Goal: Transaction & Acquisition: Purchase product/service

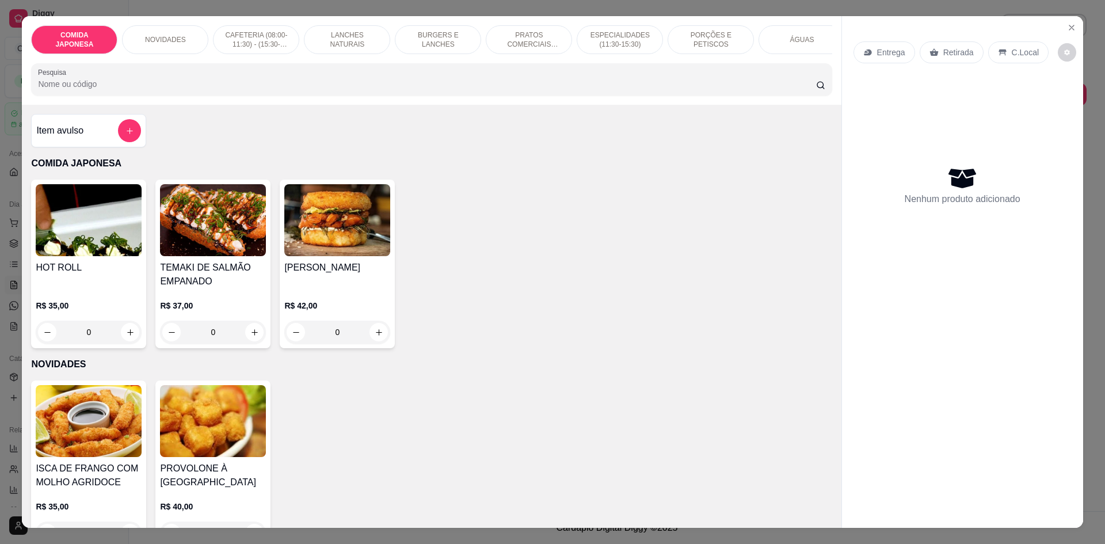
scroll to position [230, 0]
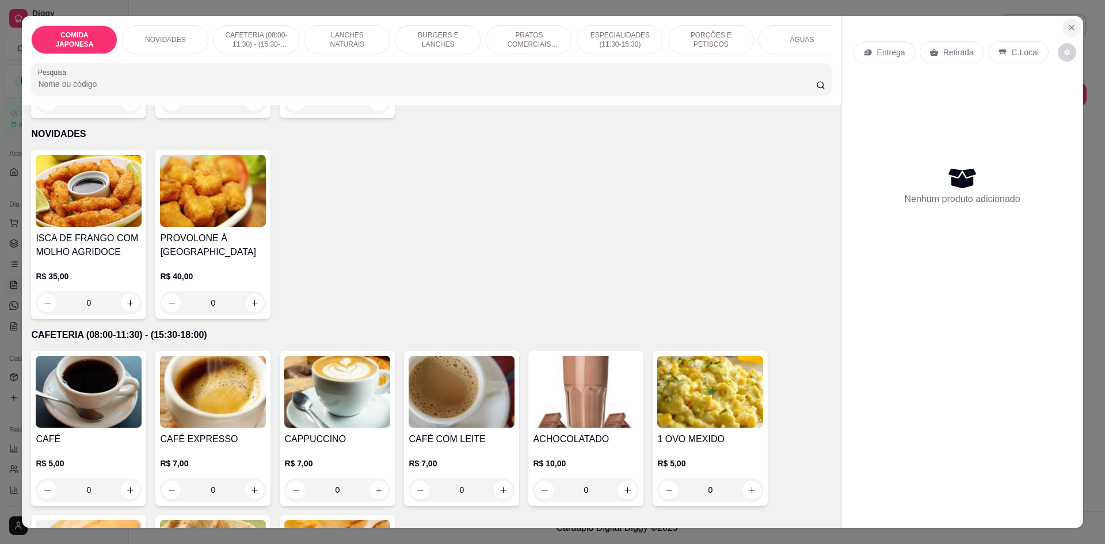
click at [1067, 30] on icon "Close" at bounding box center [1071, 27] width 9 height 9
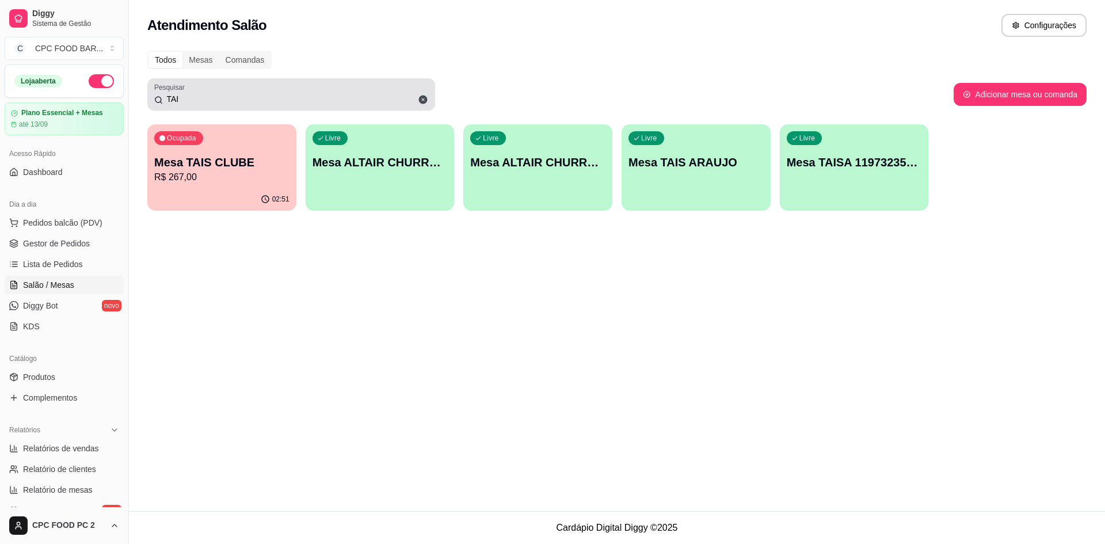
click at [190, 104] on input "TAI" at bounding box center [295, 99] width 265 height 12
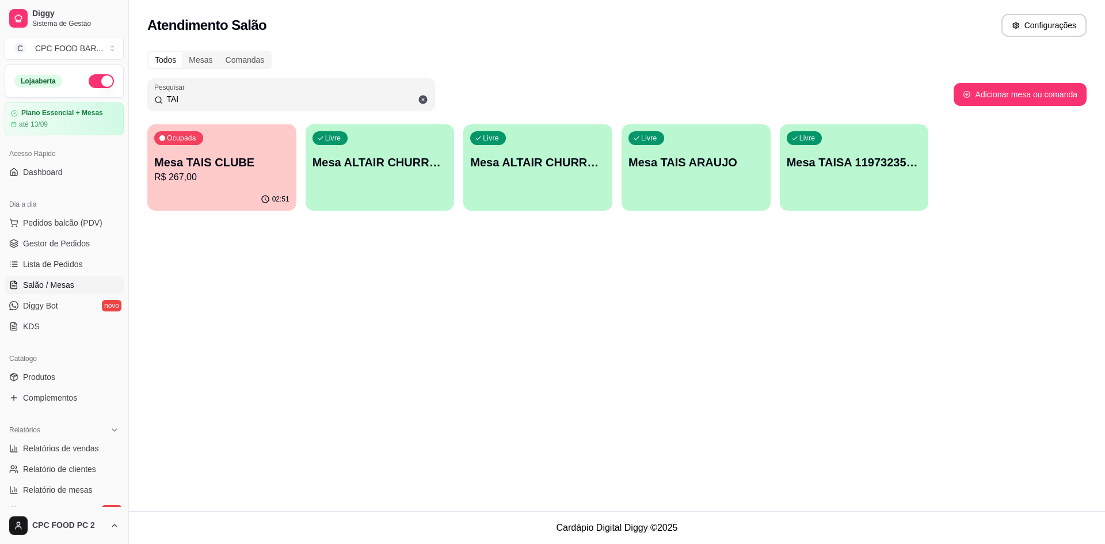
click at [190, 104] on input "TAI" at bounding box center [295, 99] width 265 height 12
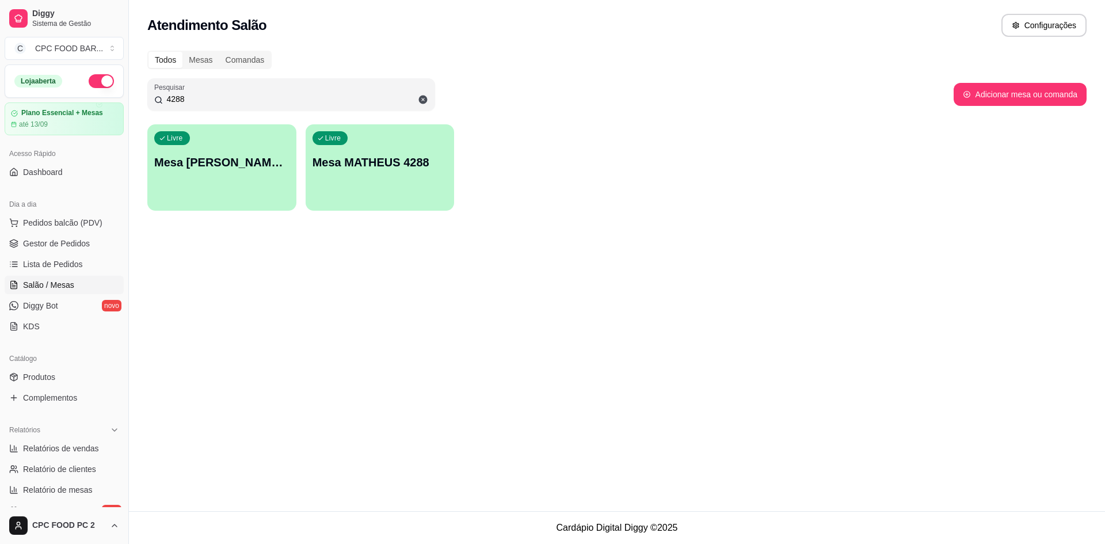
type input "4288"
click at [381, 160] on p "Mesa MATHEUS 4288" at bounding box center [379, 163] width 131 height 16
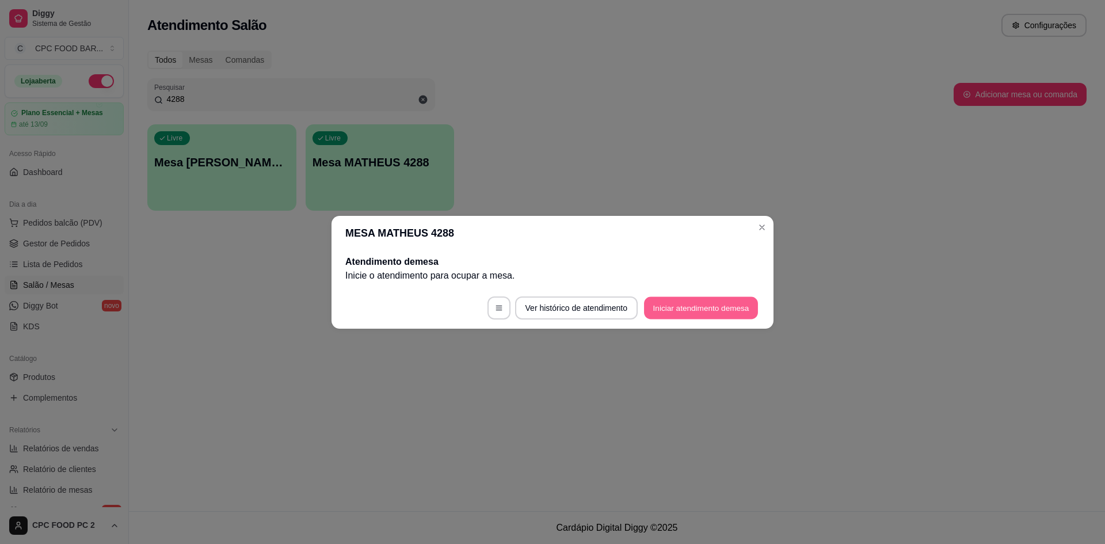
click at [695, 314] on button "Iniciar atendimento de mesa" at bounding box center [701, 307] width 114 height 22
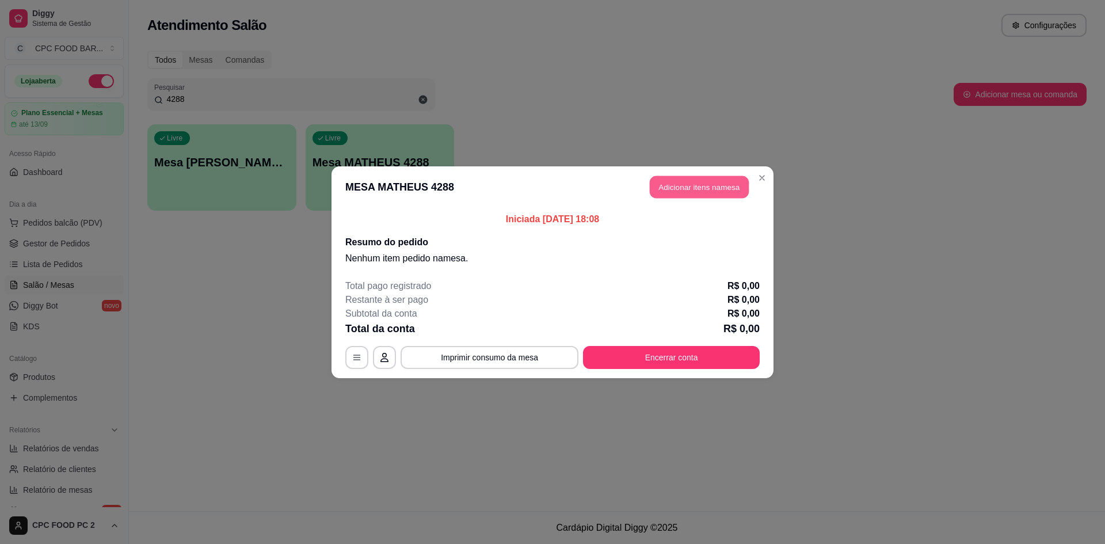
click at [670, 185] on button "Adicionar itens na mesa" at bounding box center [698, 186] width 99 height 22
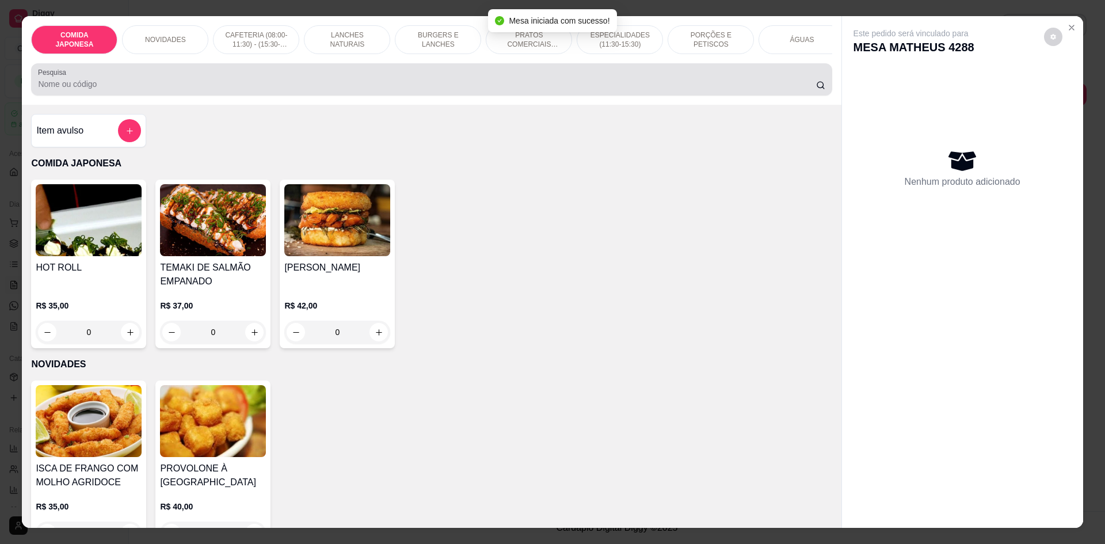
click at [94, 90] on input "Pesquisa" at bounding box center [426, 84] width 777 height 12
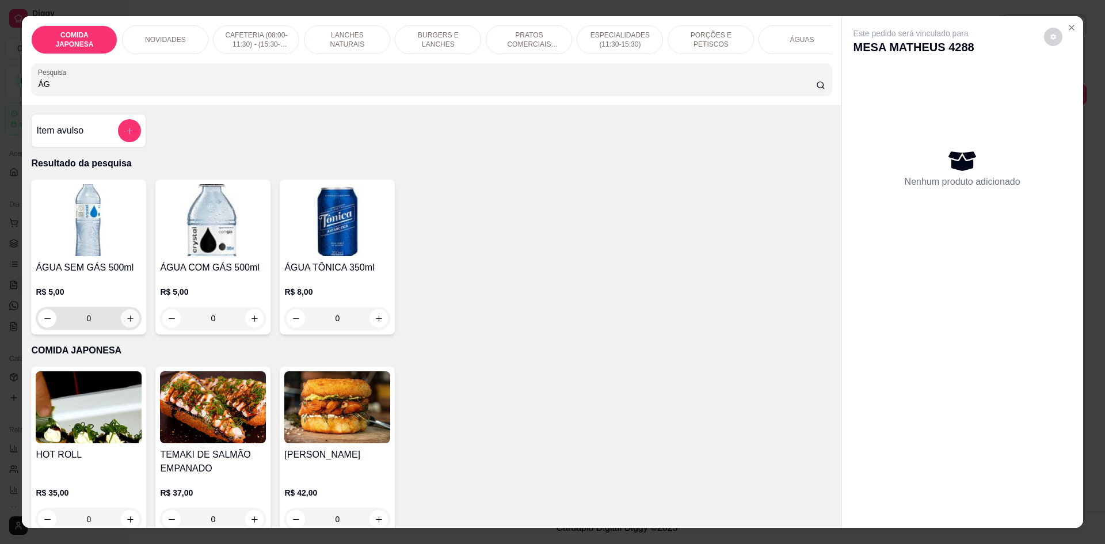
type input "ÁG"
click at [128, 322] on icon "increase-product-quantity" at bounding box center [130, 318] width 9 height 9
type input "1"
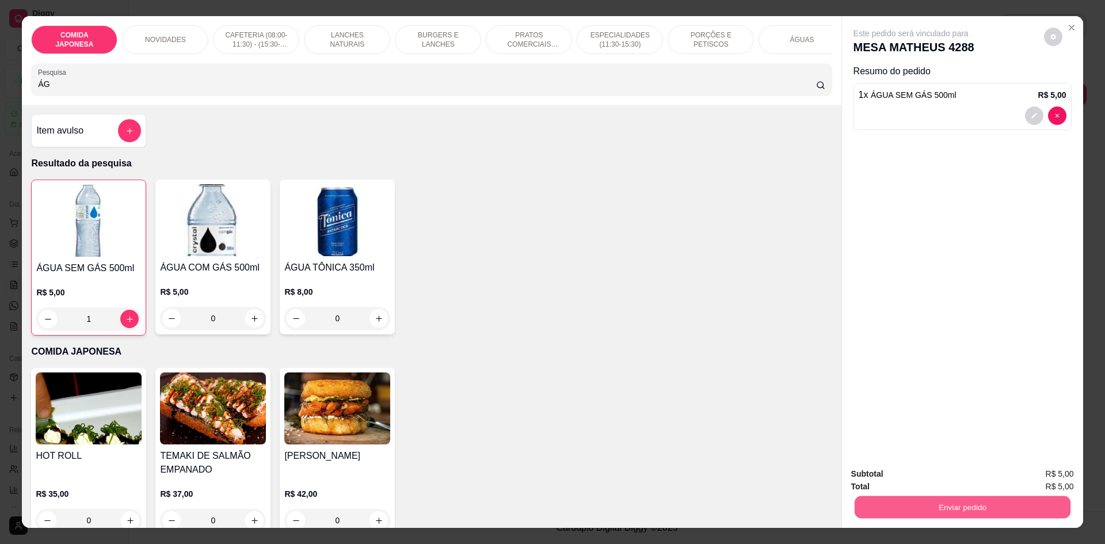
click at [1029, 498] on button "Enviar pedido" at bounding box center [962, 506] width 216 height 22
click at [974, 472] on button "Não registrar e enviar pedido" at bounding box center [924, 479] width 120 height 22
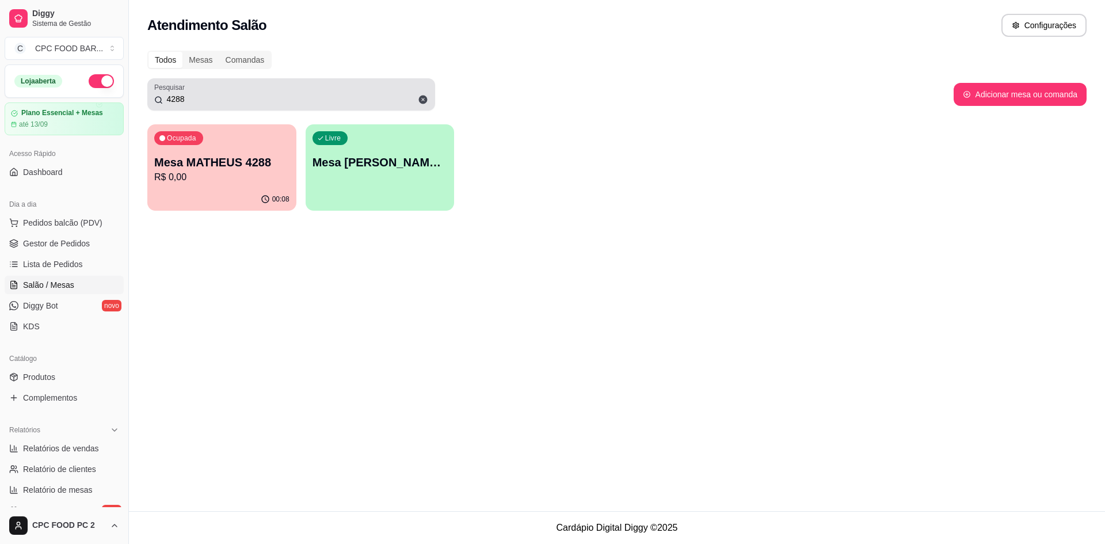
click at [197, 97] on input "4288" at bounding box center [295, 99] width 265 height 12
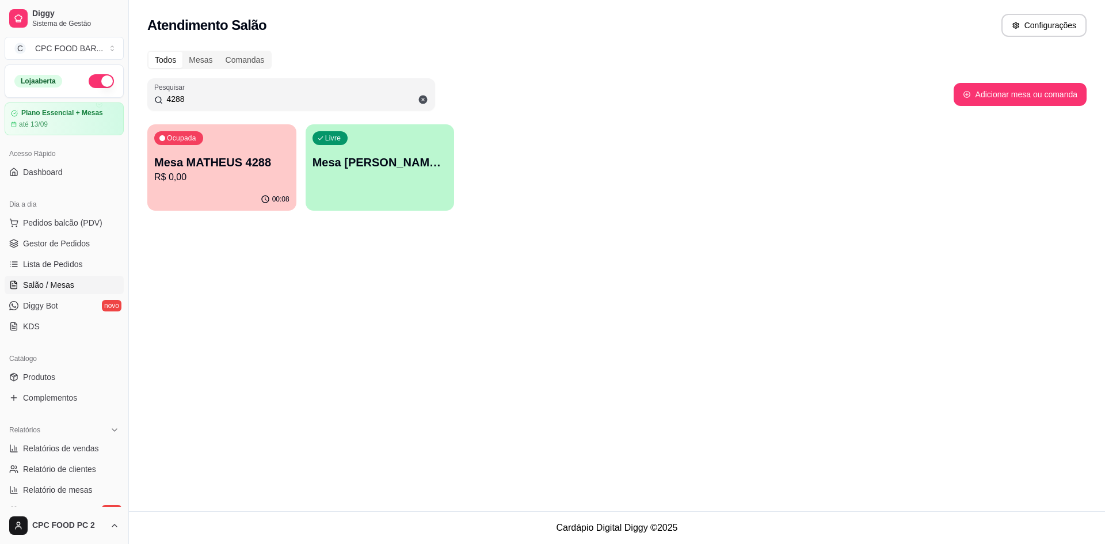
click at [197, 97] on input "4288" at bounding box center [295, 99] width 265 height 12
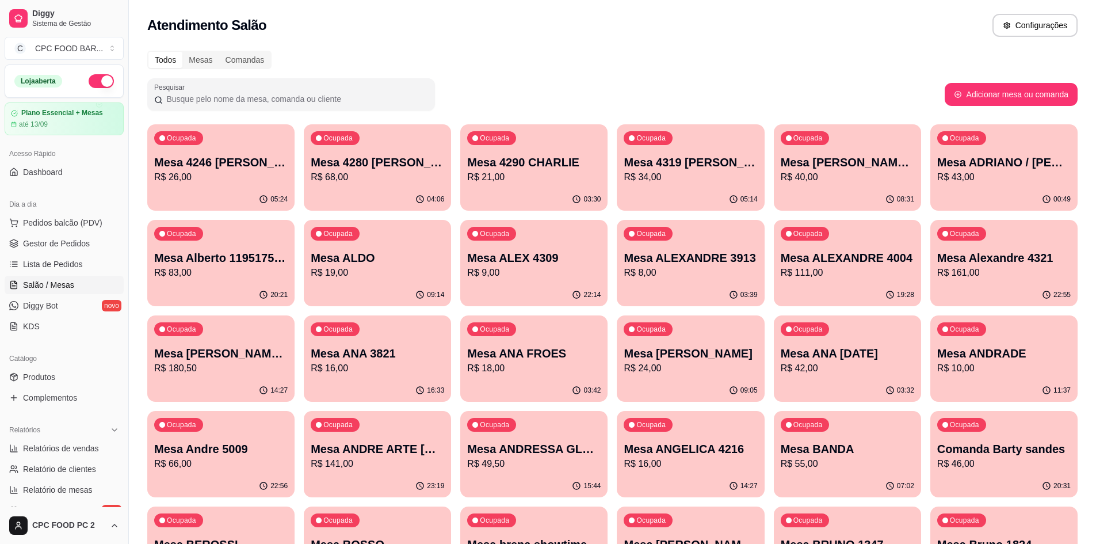
click at [182, 101] on input "Pesquisar" at bounding box center [295, 99] width 265 height 12
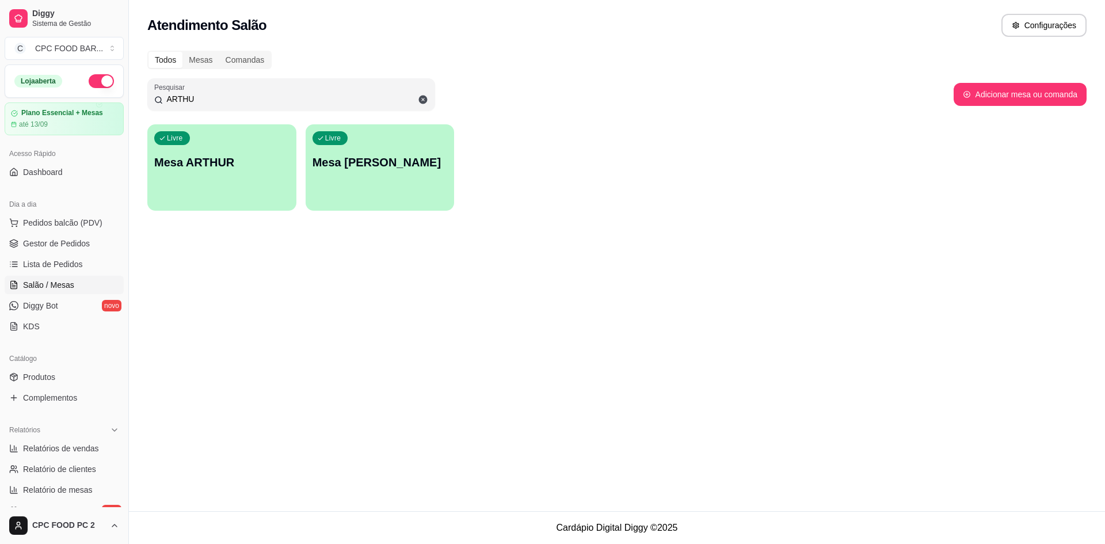
type input "ARTHU"
click at [360, 170] on p "Mesa [PERSON_NAME]" at bounding box center [379, 163] width 131 height 16
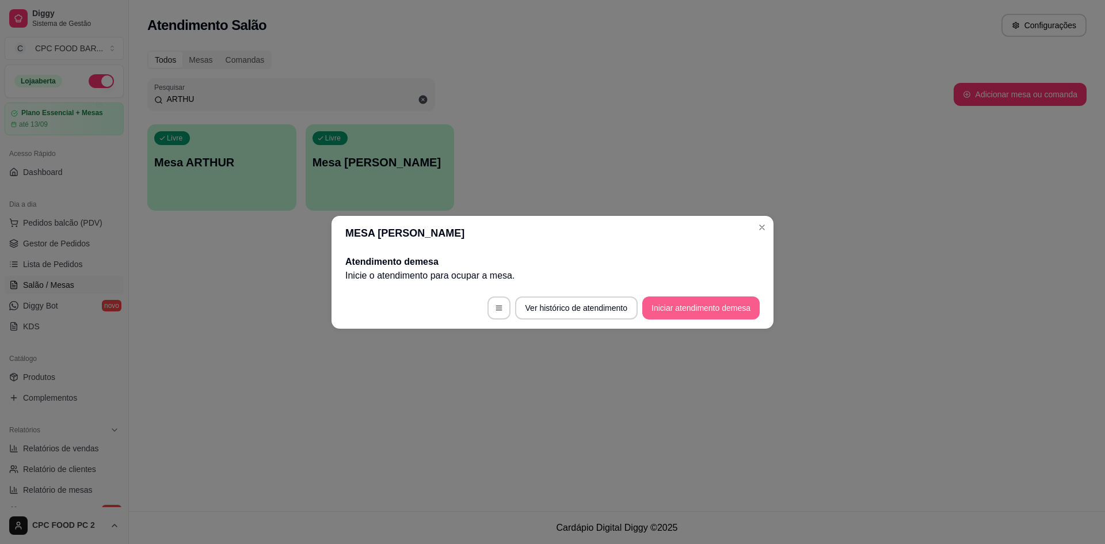
click at [697, 305] on button "Iniciar atendimento de mesa" at bounding box center [700, 307] width 117 height 23
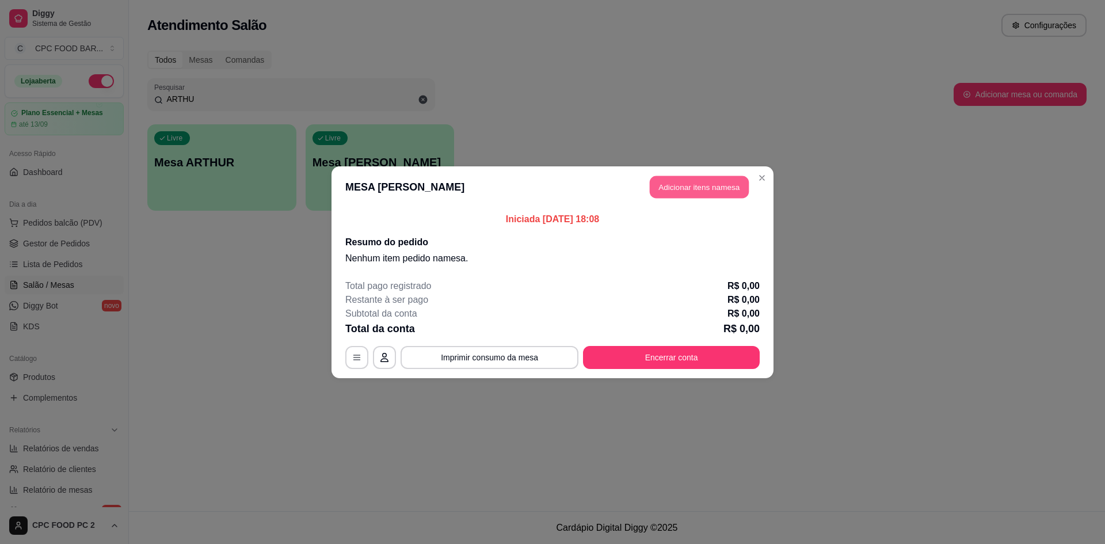
click at [671, 188] on button "Adicionar itens na mesa" at bounding box center [698, 186] width 99 height 22
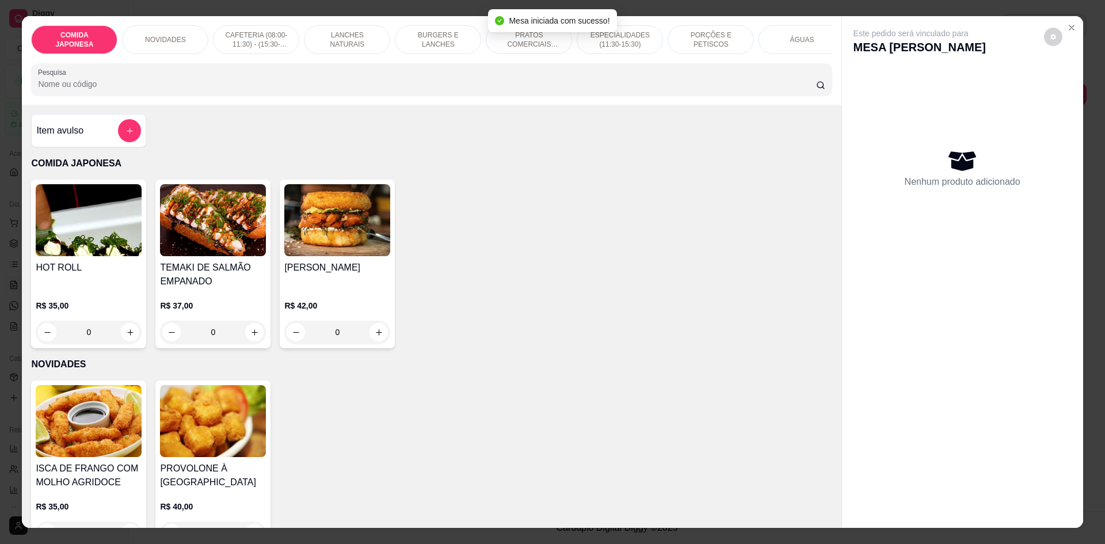
click at [196, 87] on input "Pesquisa" at bounding box center [426, 84] width 777 height 12
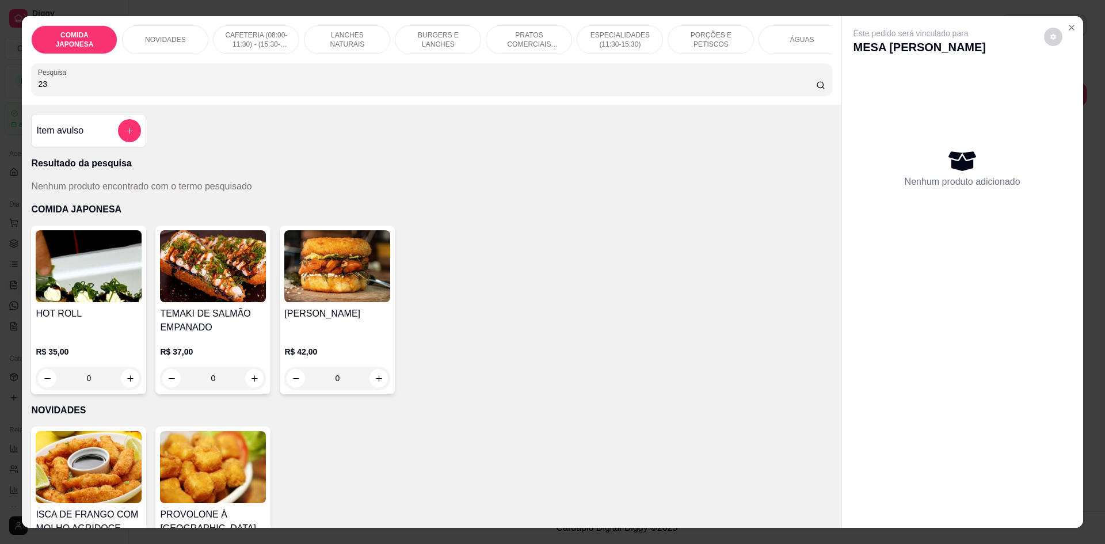
type input "2"
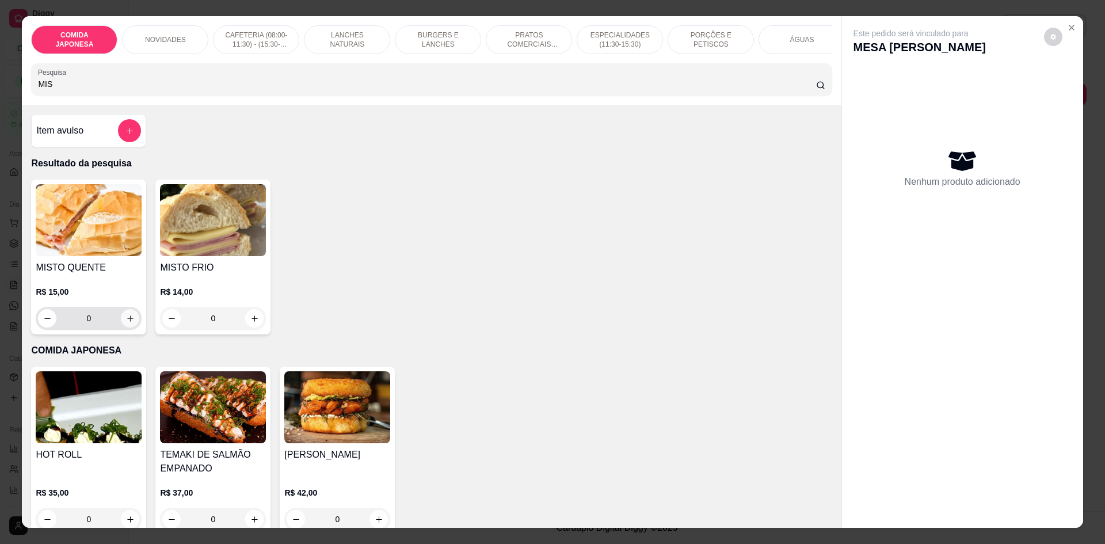
type input "MIS"
click at [127, 323] on icon "increase-product-quantity" at bounding box center [130, 318] width 9 height 9
type input "1"
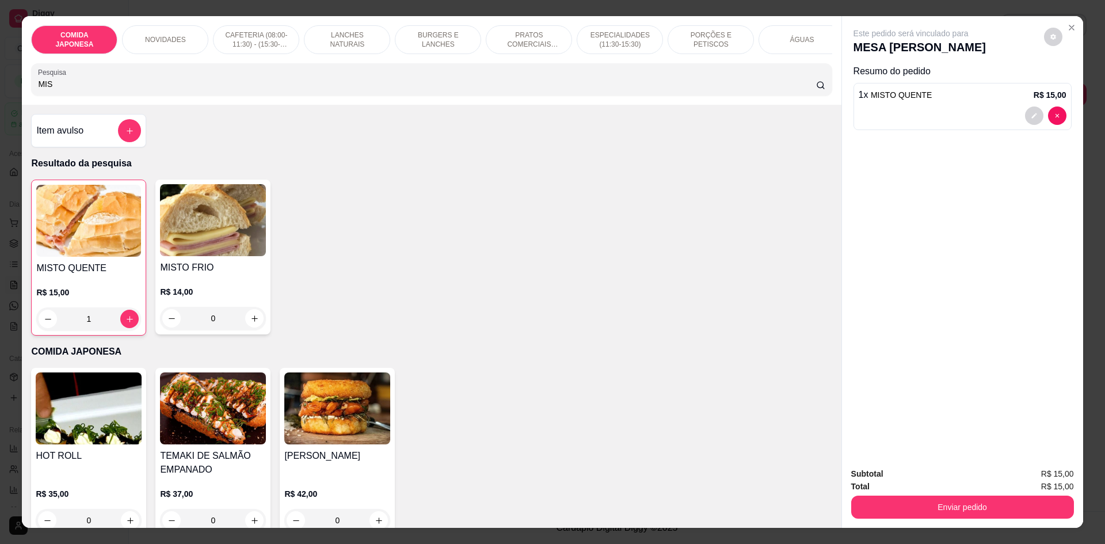
click at [52, 90] on input "MIS" at bounding box center [426, 84] width 777 height 12
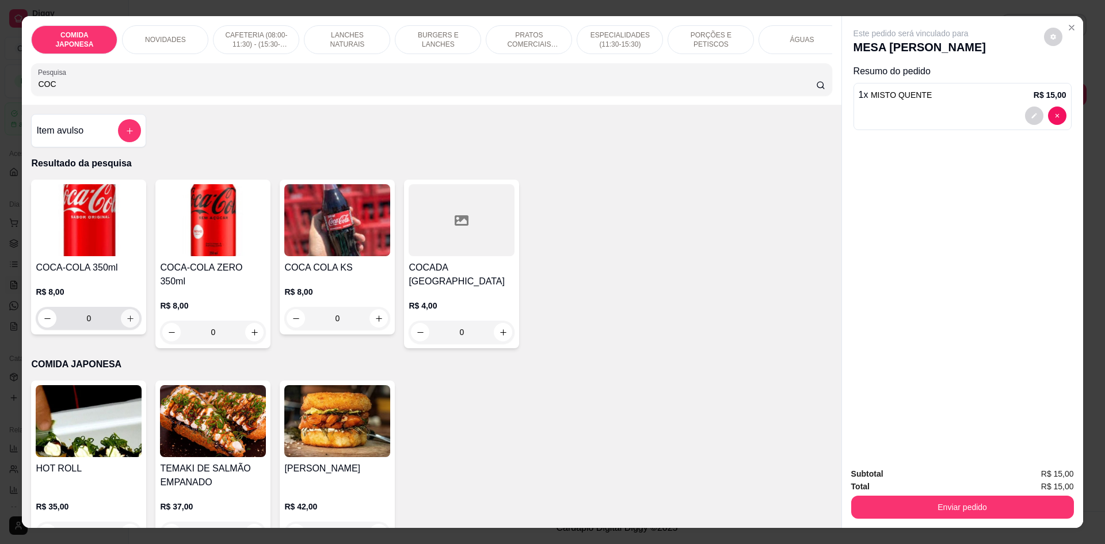
type input "COC"
click at [125, 327] on button "increase-product-quantity" at bounding box center [130, 318] width 18 height 18
type input "1"
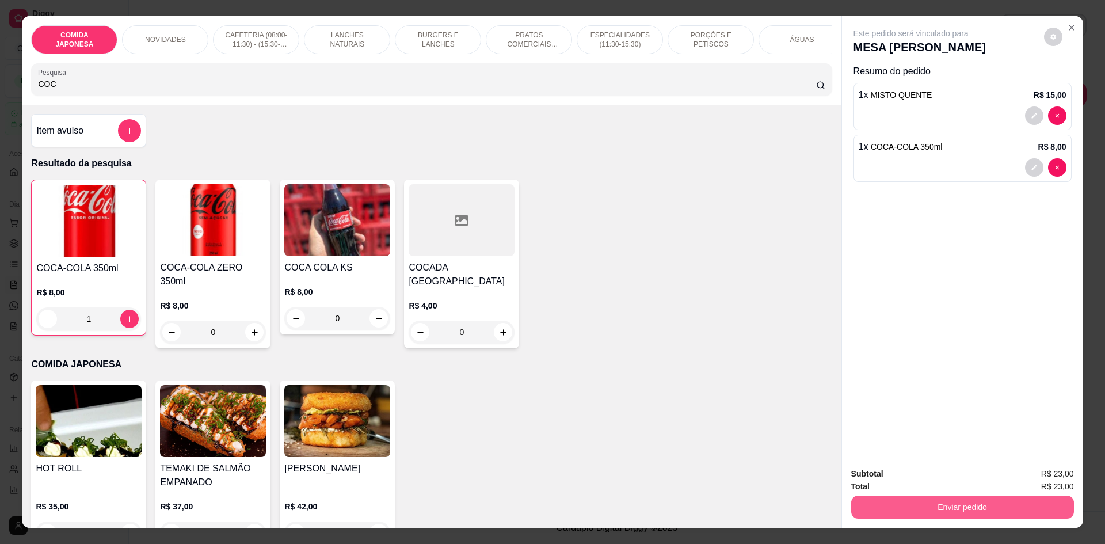
click at [964, 507] on button "Enviar pedido" at bounding box center [962, 506] width 223 height 23
click at [953, 481] on button "Não registrar e enviar pedido" at bounding box center [924, 478] width 116 height 21
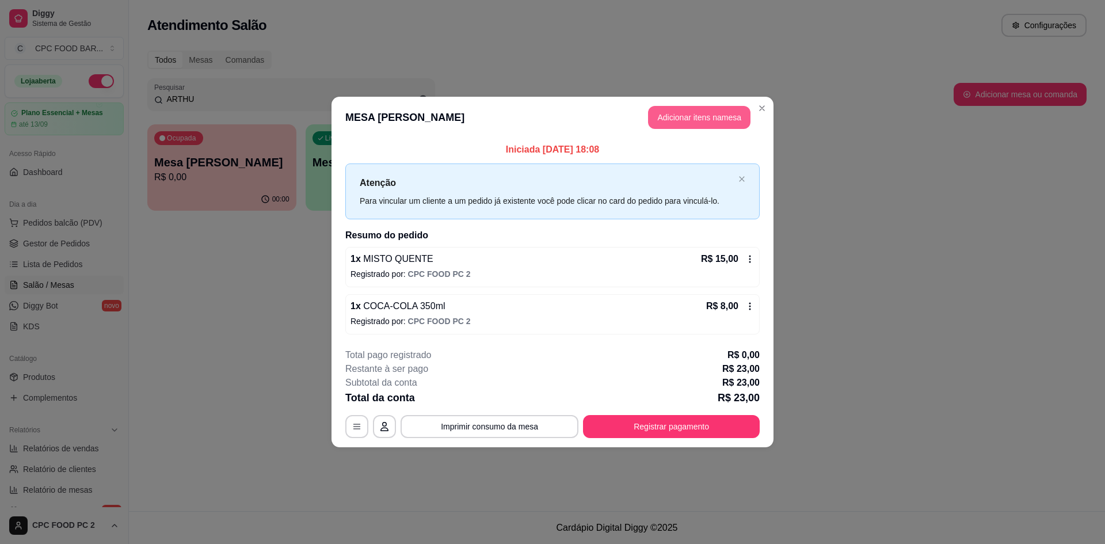
click at [721, 127] on button "Adicionar itens na mesa" at bounding box center [699, 117] width 102 height 23
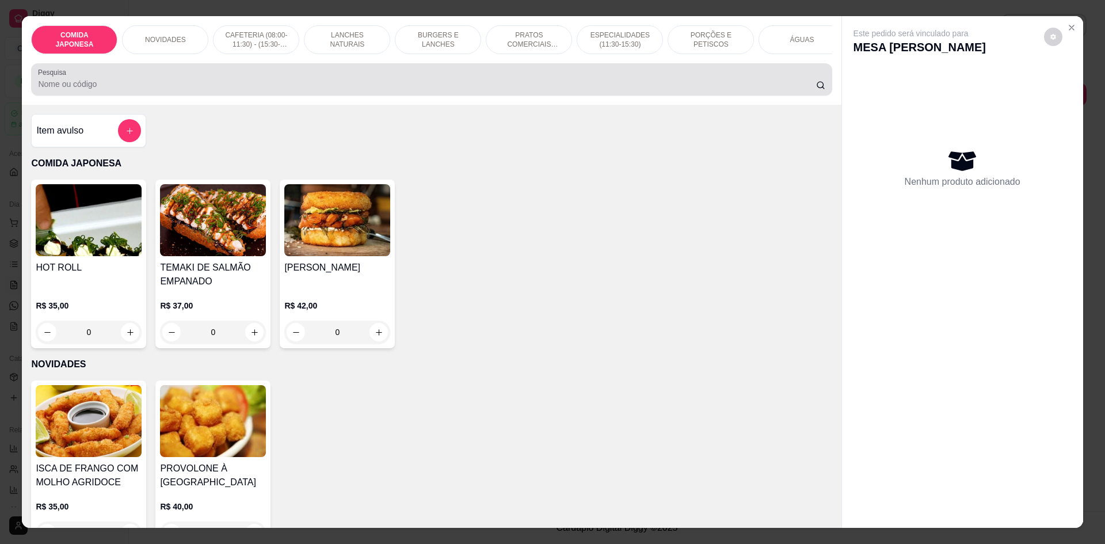
click at [166, 83] on div at bounding box center [431, 79] width 786 height 23
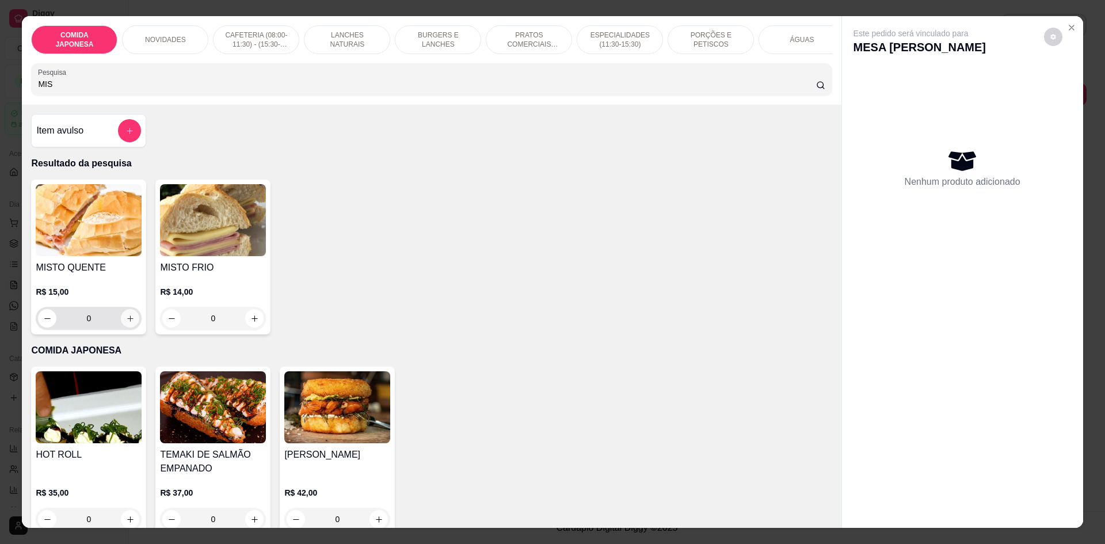
type input "MIS"
click at [127, 323] on icon "increase-product-quantity" at bounding box center [130, 318] width 9 height 9
type input "1"
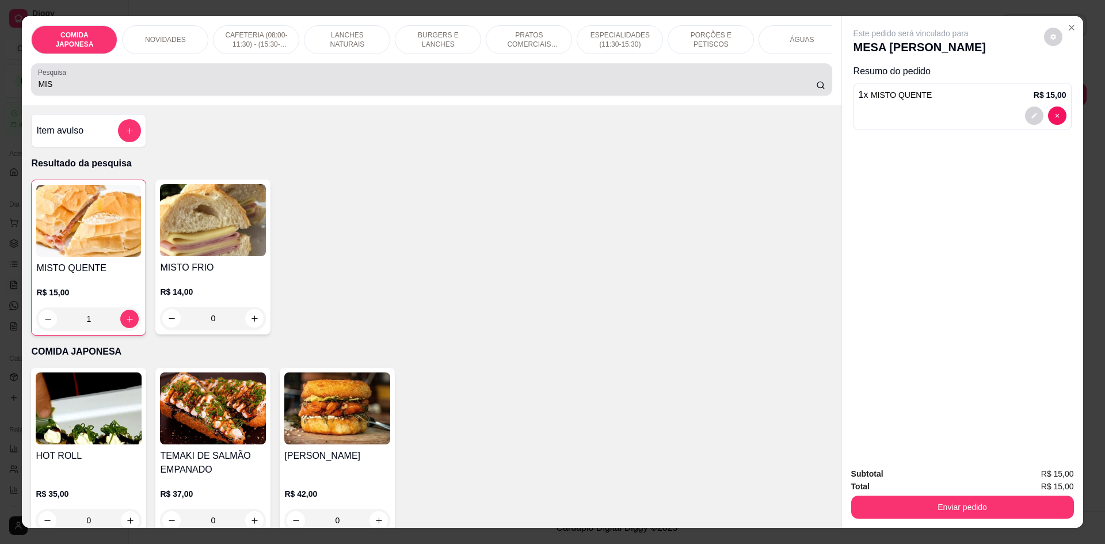
click at [60, 90] on input "MIS" at bounding box center [426, 84] width 777 height 12
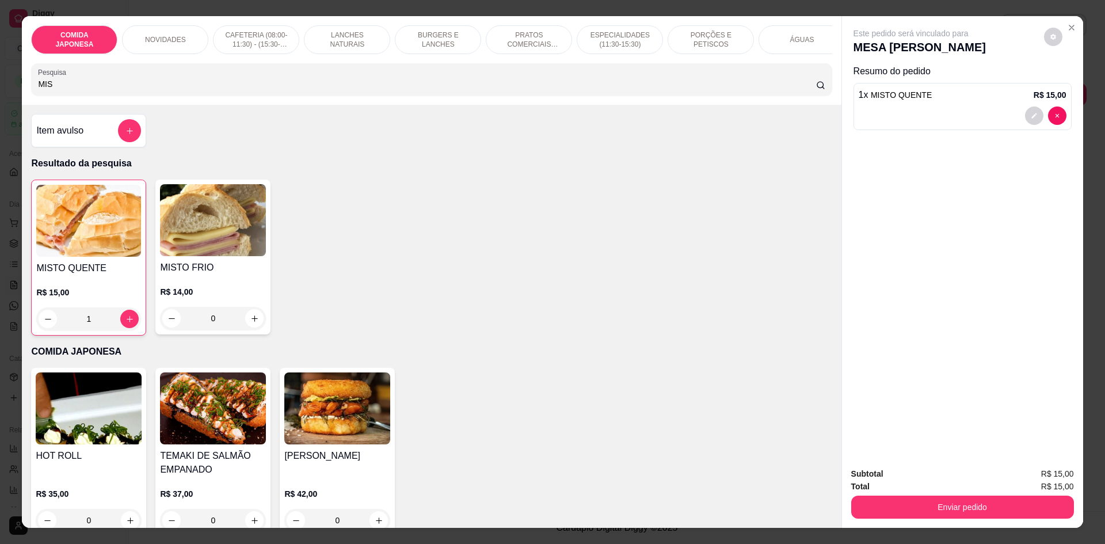
click at [58, 90] on input "MIS" at bounding box center [426, 84] width 777 height 12
click at [52, 90] on input "MIS" at bounding box center [426, 84] width 777 height 12
click at [49, 90] on input "MIS" at bounding box center [426, 84] width 777 height 12
drag, startPoint x: 48, startPoint y: 93, endPoint x: 21, endPoint y: 92, distance: 27.0
click at [22, 98] on div "COMIDA JAPONESA NOVIDADES CAFETERIA (08:00-11:30) - (15:30-18:00) LANCHES NATUR…" at bounding box center [431, 60] width 819 height 89
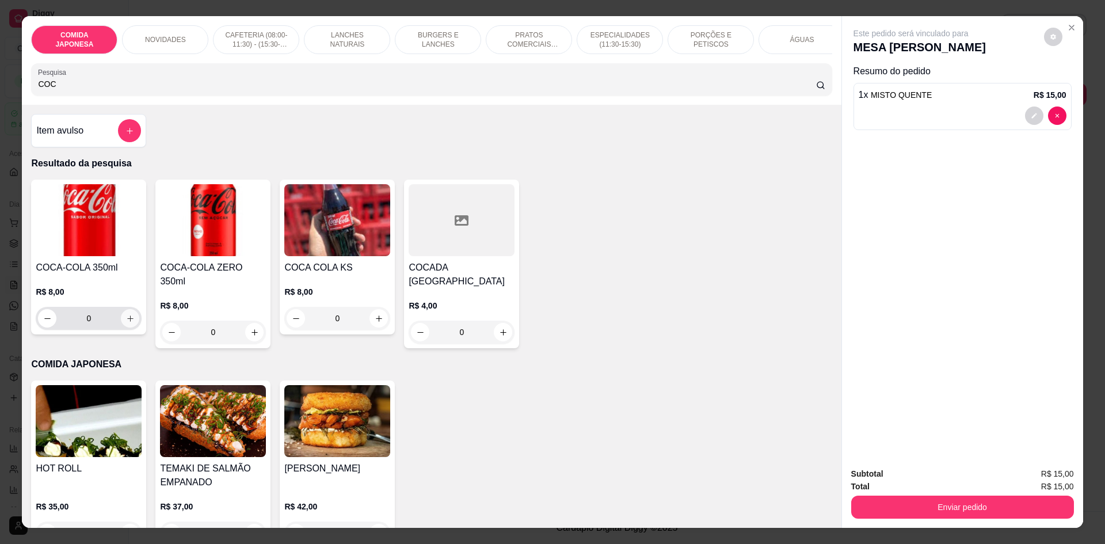
type input "COC"
click at [126, 323] on icon "increase-product-quantity" at bounding box center [130, 318] width 9 height 9
type input "1"
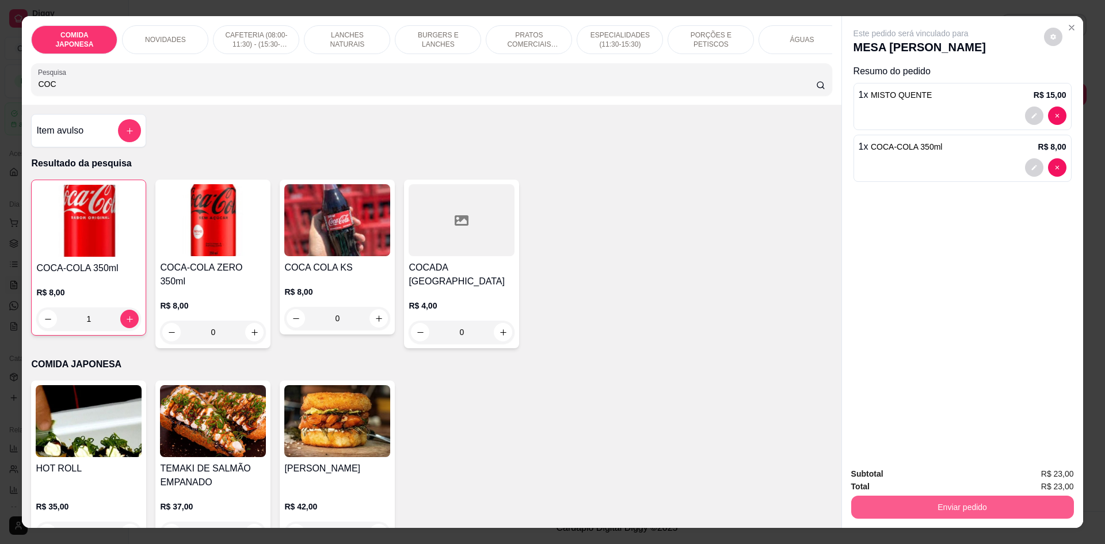
click at [902, 501] on button "Enviar pedido" at bounding box center [962, 506] width 223 height 23
click at [905, 471] on button "Não registrar e enviar pedido" at bounding box center [924, 478] width 116 height 21
